Goal: Use online tool/utility: Utilize a website feature to perform a specific function

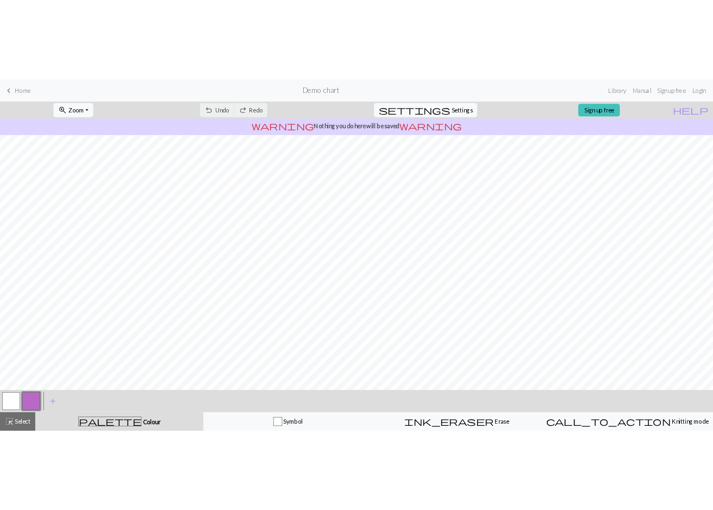
scroll to position [23, 0]
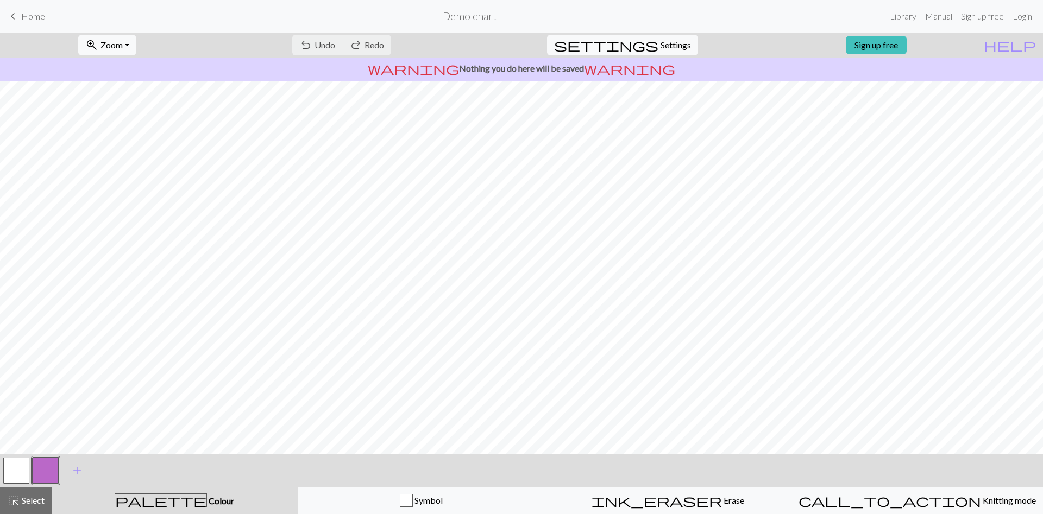
click at [25, 471] on button "button" at bounding box center [16, 471] width 26 height 26
click at [79, 470] on span "add" at bounding box center [77, 470] width 13 height 15
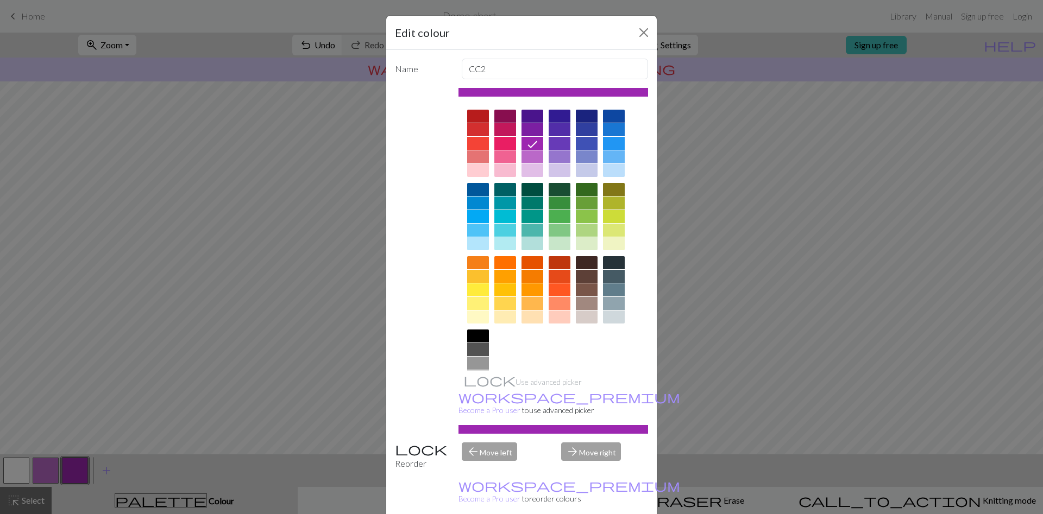
click at [555, 203] on div at bounding box center [560, 203] width 22 height 13
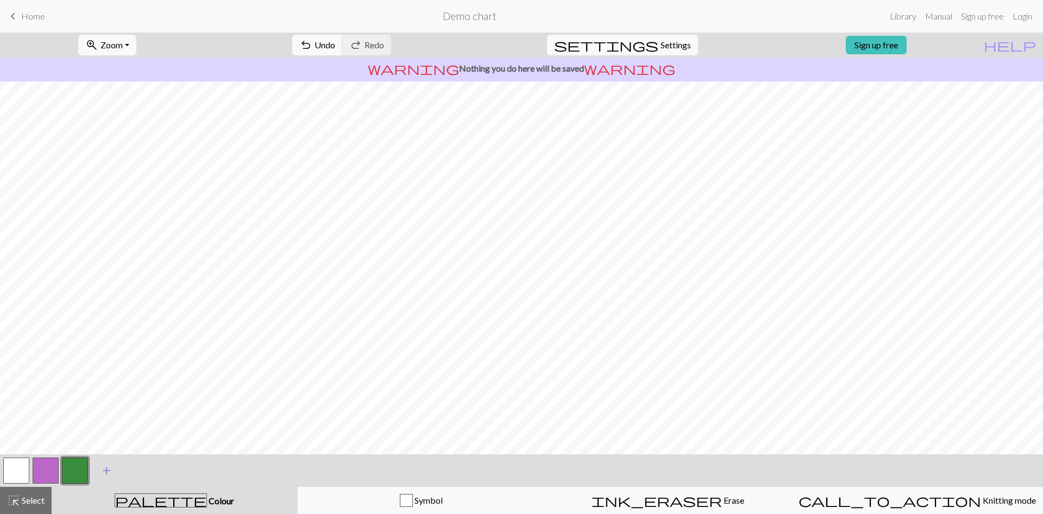
click at [107, 470] on span "add" at bounding box center [106, 470] width 13 height 15
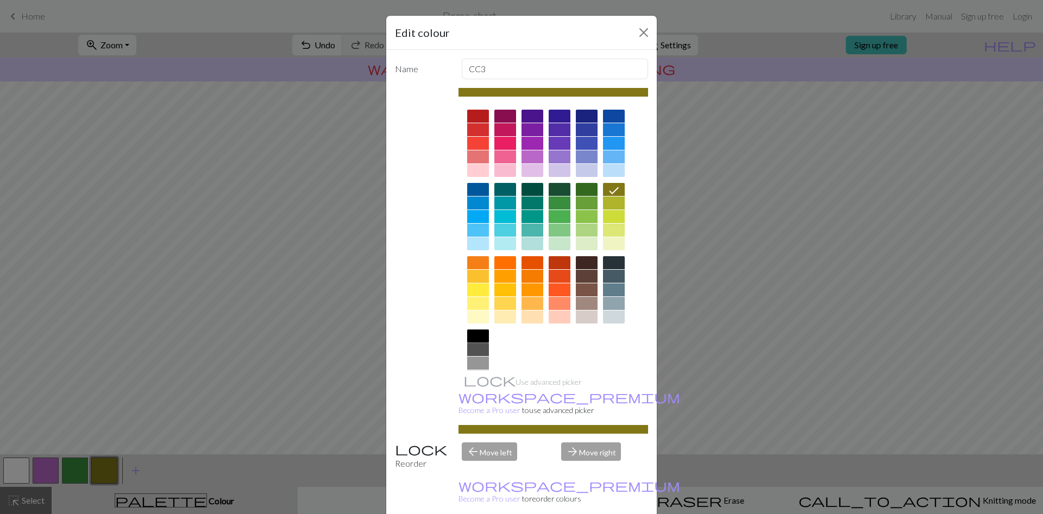
click at [481, 337] on div at bounding box center [478, 336] width 22 height 13
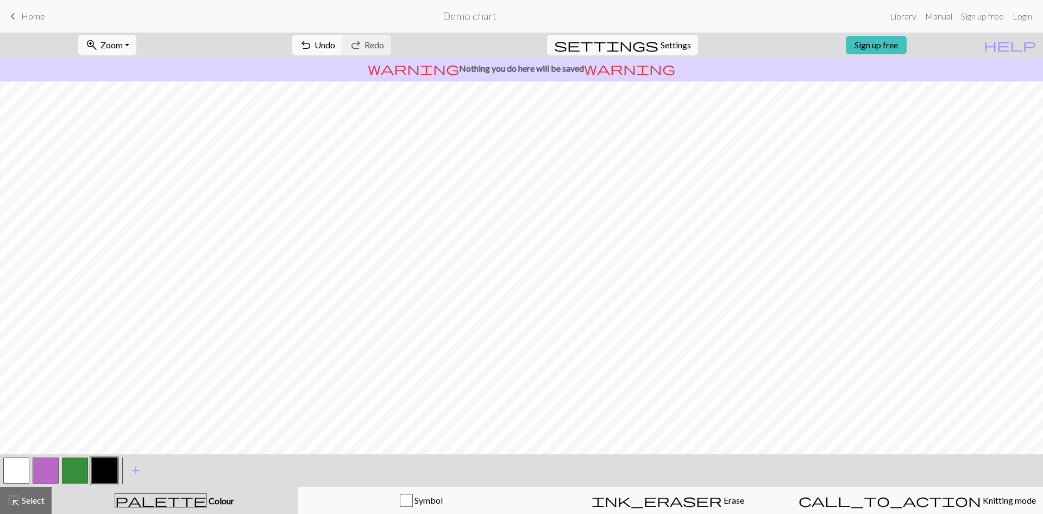
click at [80, 470] on button "button" at bounding box center [75, 471] width 26 height 26
drag, startPoint x: 99, startPoint y: 473, endPoint x: 125, endPoint y: 458, distance: 30.7
click at [99, 474] on button "button" at bounding box center [104, 471] width 26 height 26
drag, startPoint x: 83, startPoint y: 473, endPoint x: 96, endPoint y: 464, distance: 16.4
click at [83, 473] on button "button" at bounding box center [75, 471] width 26 height 26
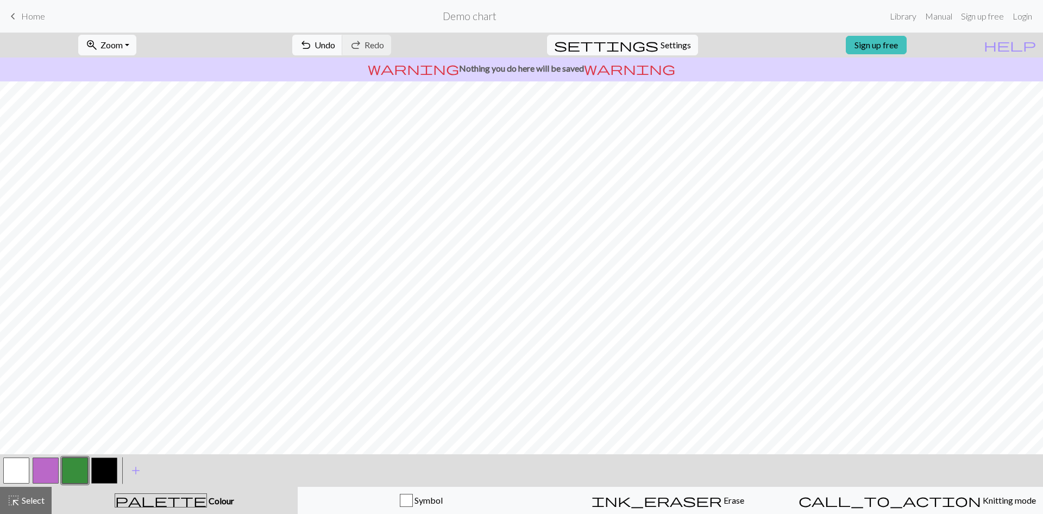
click at [103, 471] on button "button" at bounding box center [104, 471] width 26 height 26
click at [82, 469] on button "button" at bounding box center [75, 471] width 26 height 26
click at [82, 474] on button "button" at bounding box center [75, 471] width 26 height 26
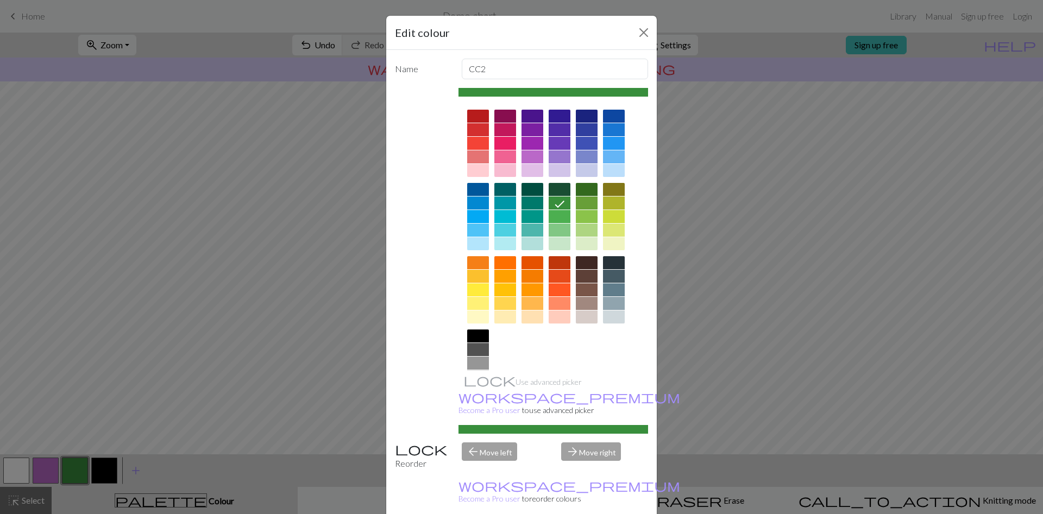
click at [75, 471] on div "Edit colour Name CC2 Use advanced picker workspace_premium Become a Pro user to…" at bounding box center [521, 257] width 1043 height 514
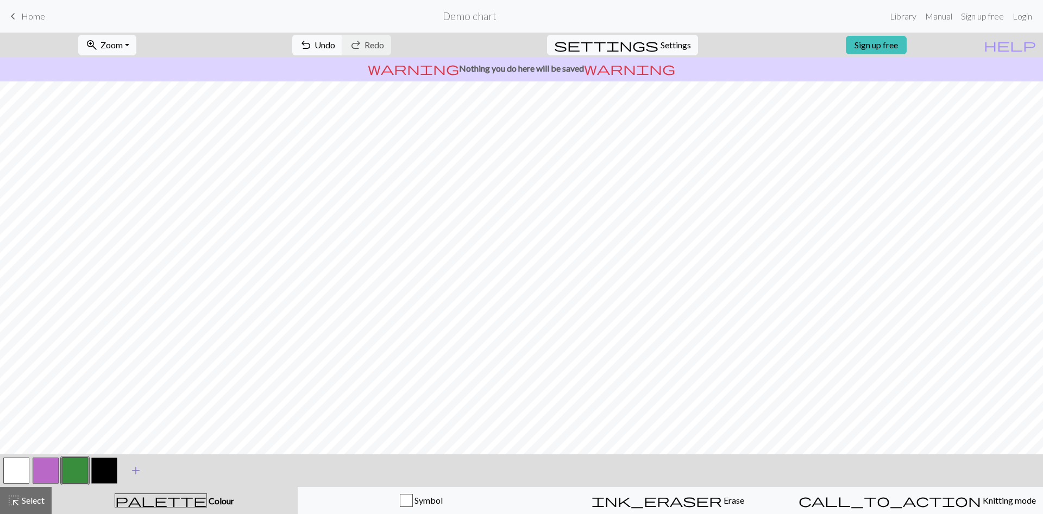
drag, startPoint x: 112, startPoint y: 476, endPoint x: 125, endPoint y: 461, distance: 20.4
click at [111, 476] on button "button" at bounding box center [104, 471] width 26 height 26
click at [78, 473] on button "button" at bounding box center [75, 471] width 26 height 26
click at [76, 468] on button "button" at bounding box center [75, 471] width 26 height 26
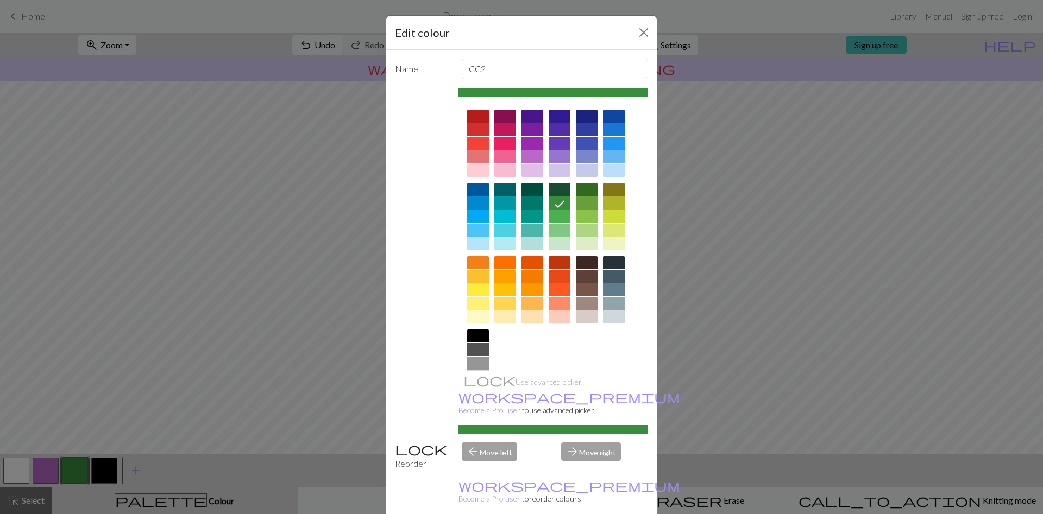
click at [326, 359] on div "Edit colour Name CC2 Use advanced picker workspace_premium Become a Pro user to…" at bounding box center [521, 257] width 1043 height 514
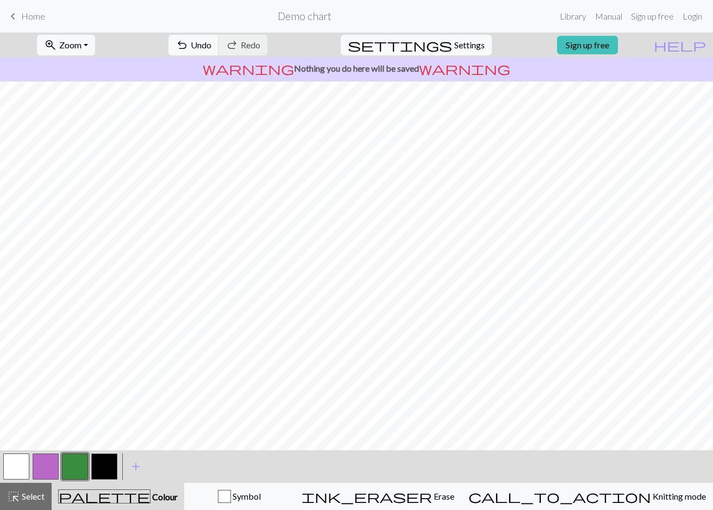
click at [108, 468] on button "button" at bounding box center [104, 467] width 26 height 26
click at [77, 470] on button "button" at bounding box center [75, 467] width 26 height 26
drag, startPoint x: 106, startPoint y: 463, endPoint x: 111, endPoint y: 455, distance: 9.5
click at [107, 464] on button "button" at bounding box center [104, 467] width 26 height 26
click at [72, 476] on button "button" at bounding box center [75, 467] width 26 height 26
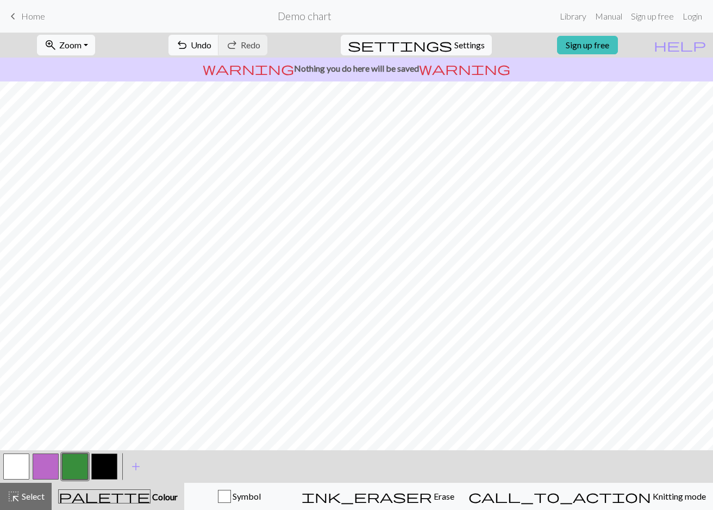
drag, startPoint x: 103, startPoint y: 471, endPoint x: 103, endPoint y: 463, distance: 7.6
click at [103, 470] on button "button" at bounding box center [104, 467] width 26 height 26
drag, startPoint x: 77, startPoint y: 473, endPoint x: 80, endPoint y: 459, distance: 13.6
click at [77, 469] on button "button" at bounding box center [75, 467] width 26 height 26
click at [80, 466] on button "button" at bounding box center [75, 467] width 26 height 26
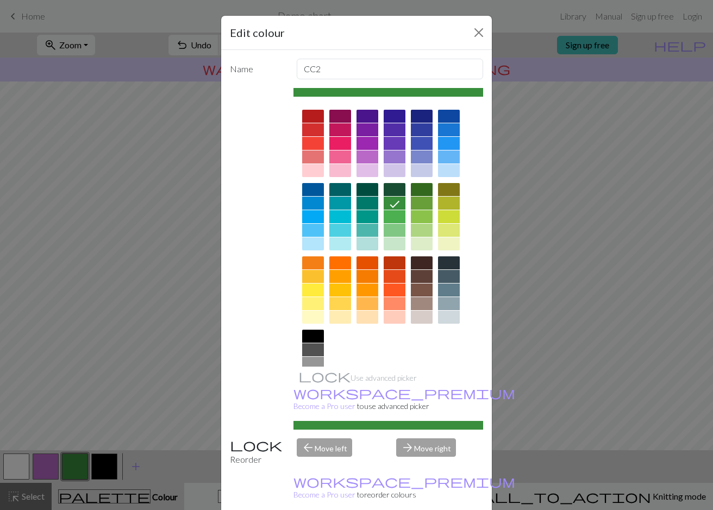
click at [81, 468] on div "Edit colour Name CC2 Use advanced picker workspace_premium Become a Pro user to…" at bounding box center [356, 255] width 713 height 510
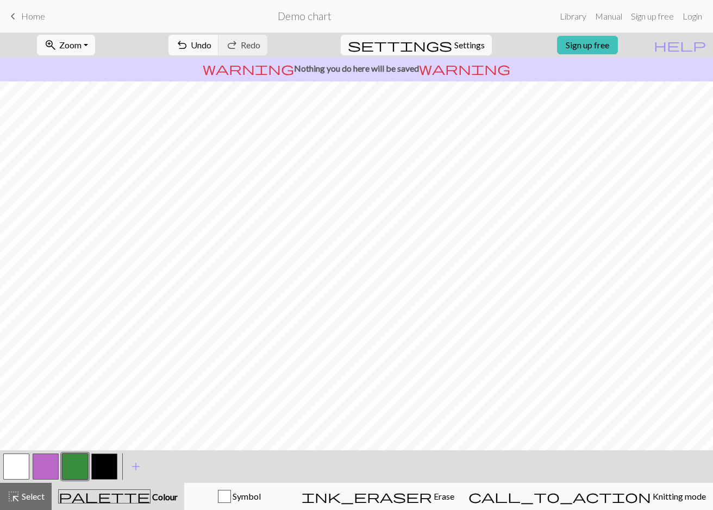
click at [104, 465] on button "button" at bounding box center [104, 467] width 26 height 26
click at [79, 463] on button "button" at bounding box center [75, 467] width 26 height 26
click at [104, 471] on button "button" at bounding box center [104, 467] width 26 height 26
click at [77, 462] on button "button" at bounding box center [75, 467] width 26 height 26
click at [105, 464] on button "button" at bounding box center [104, 467] width 26 height 26
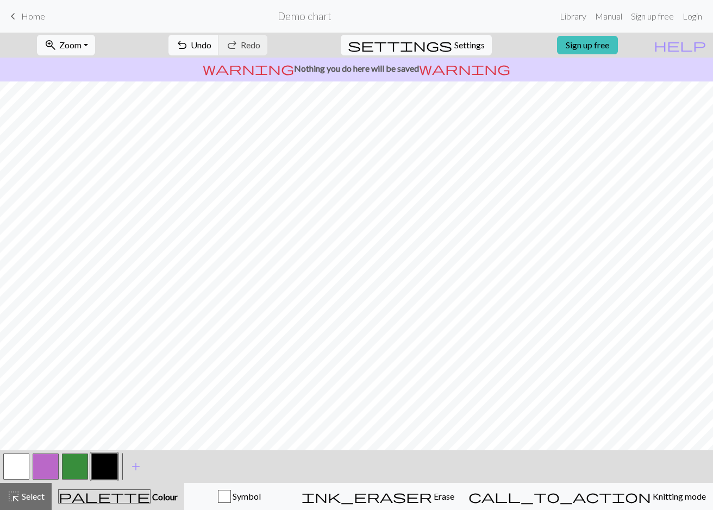
click at [73, 467] on button "button" at bounding box center [75, 467] width 26 height 26
click at [100, 471] on button "button" at bounding box center [104, 467] width 26 height 26
click at [78, 469] on button "button" at bounding box center [75, 467] width 26 height 26
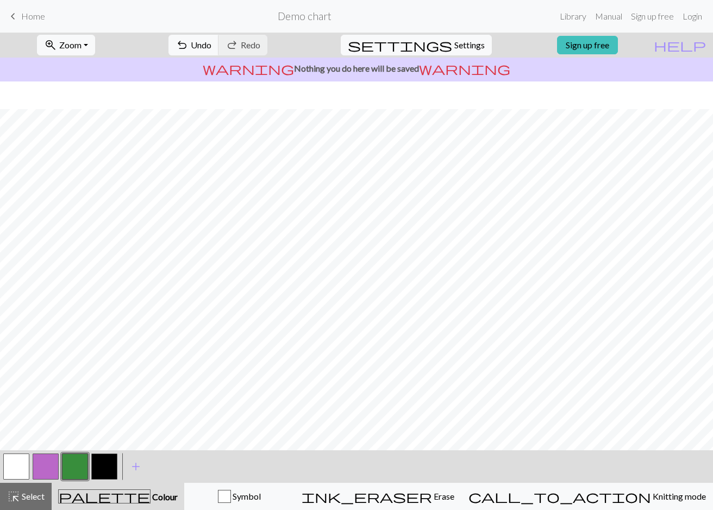
scroll to position [28, 0]
click at [105, 468] on button "button" at bounding box center [104, 467] width 26 height 26
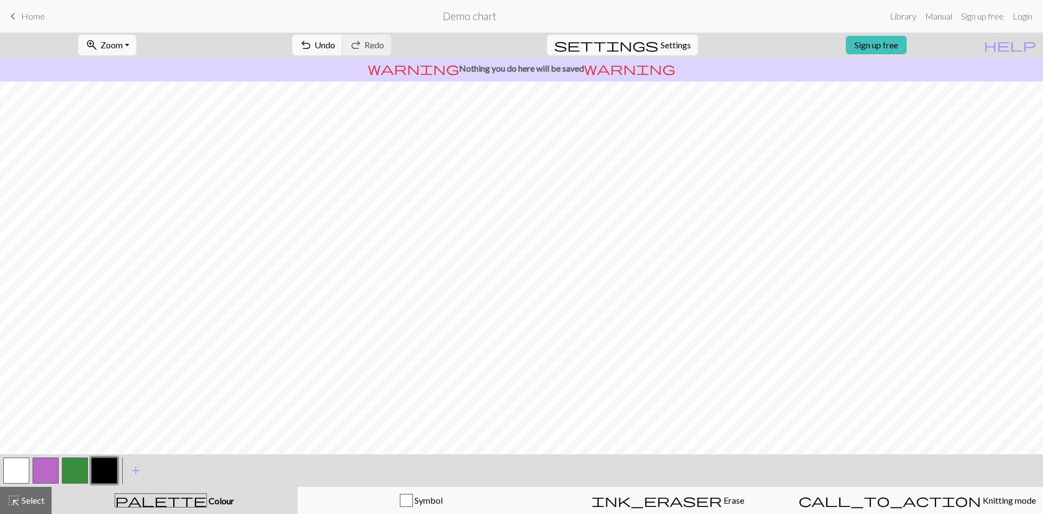
scroll to position [0, 0]
click at [136, 42] on button "zoom_in Zoom Zoom" at bounding box center [107, 45] width 58 height 21
click at [135, 70] on button "Fit all" at bounding box center [122, 68] width 86 height 17
